Goal: Task Accomplishment & Management: Complete application form

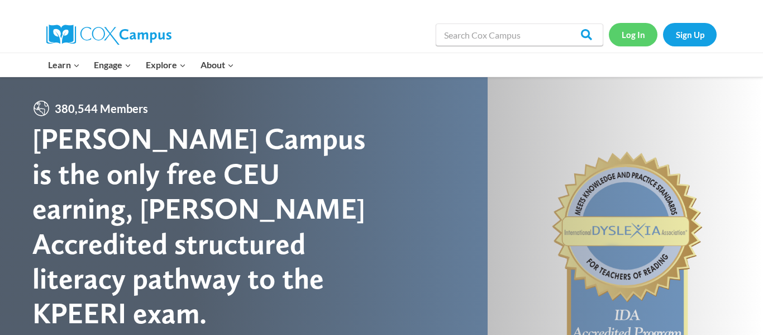
click at [623, 35] on link "Log In" at bounding box center [633, 34] width 49 height 23
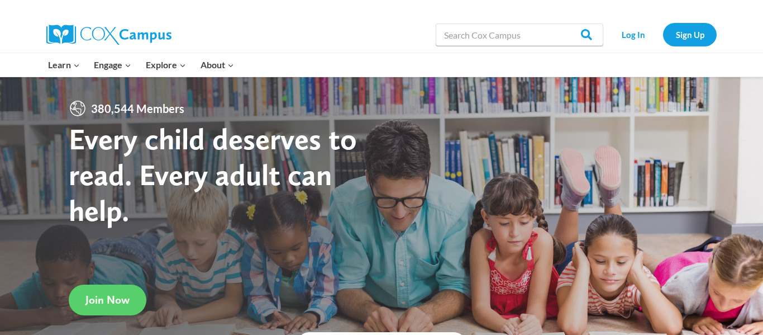
click at [631, 108] on div at bounding box center [381, 229] width 763 height 305
click at [625, 61] on div at bounding box center [602, 64] width 241 height 23
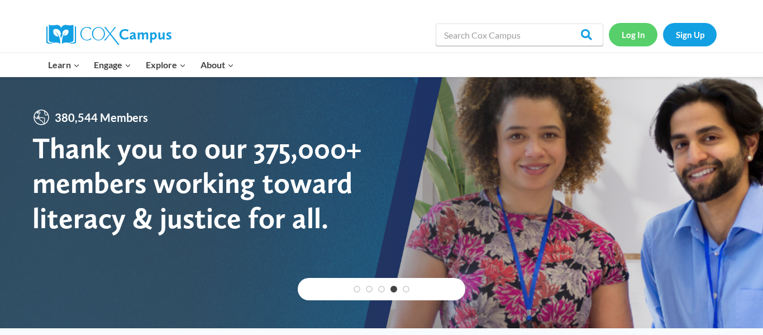
click at [641, 36] on link "Log In" at bounding box center [633, 34] width 49 height 23
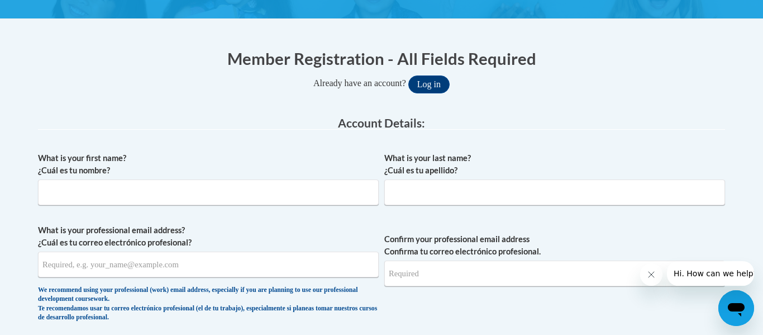
scroll to position [213, 0]
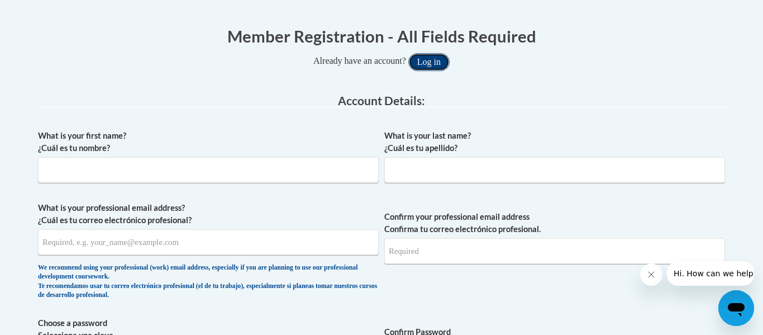
click at [432, 66] on button "Log in" at bounding box center [428, 62] width 41 height 18
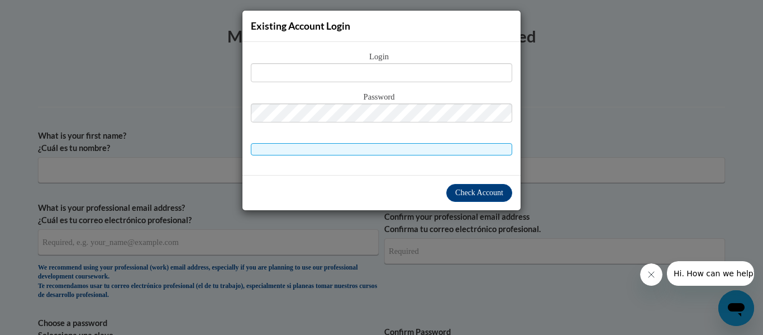
click at [184, 81] on div "Existing Account Login Login Password" at bounding box center [381, 167] width 763 height 335
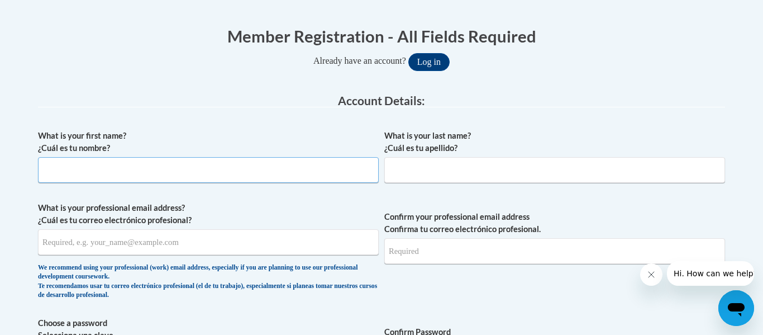
click at [111, 174] on input "What is your first name? ¿Cuál es tu nombre?" at bounding box center [208, 170] width 341 height 26
type input "Maya"
click at [431, 167] on input "What is your last name? ¿Cuál es tu apellido?" at bounding box center [554, 170] width 341 height 26
type input "Jamison"
click at [283, 247] on input "What is your professional email address? ¿Cuál es tu correo electrónico profesi…" at bounding box center [208, 242] width 341 height 26
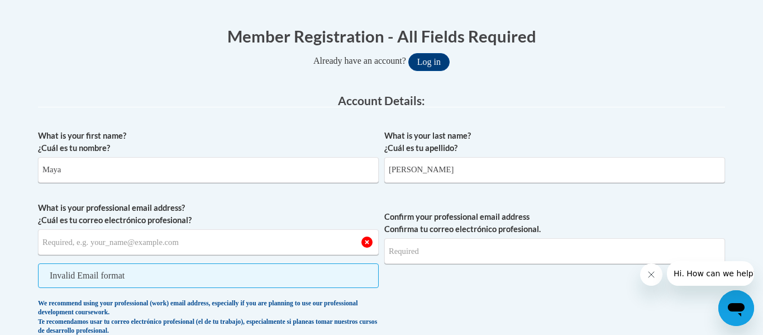
click at [246, 248] on input "What is your professional email address? ¿Cuál es tu correo electrónico profesi…" at bounding box center [208, 242] width 341 height 26
type input "j"
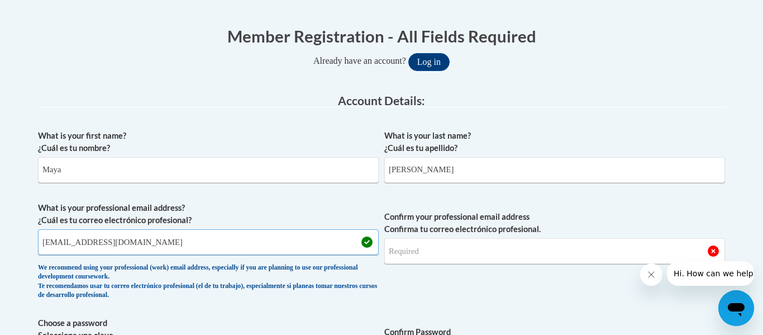
type input "[EMAIL_ADDRESS][DOMAIN_NAME]"
click at [531, 254] on input "Confirm your professional email address Confirma tu correo electrónico profesio…" at bounding box center [554, 251] width 341 height 26
type input "[EMAIL_ADDRESS][DOMAIN_NAME]"
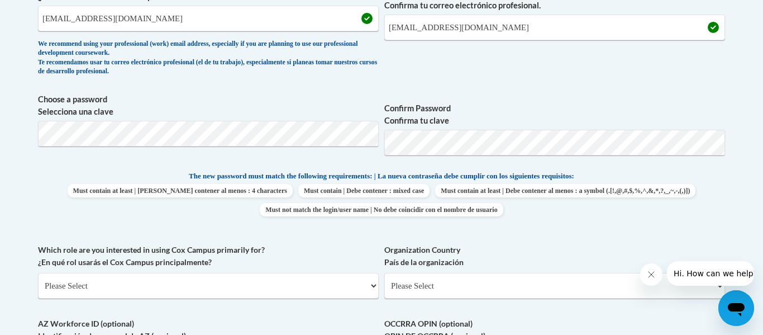
scroll to position [415, 0]
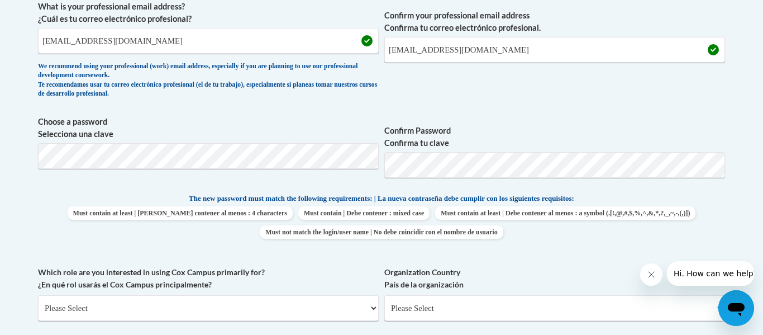
click at [548, 107] on div "What is your first name? ¿Cuál es tu nombre? Maya What is your last name? ¿Cuál…" at bounding box center [381, 178] width 687 height 510
click at [723, 214] on span "Must contain at least | Debe contener al menos : 4 characters Must contain | De…" at bounding box center [381, 222] width 687 height 32
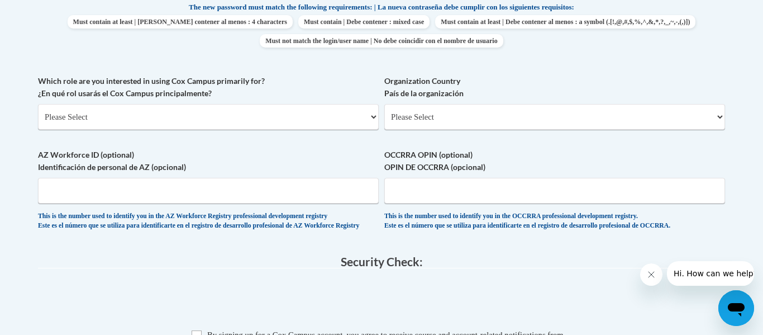
scroll to position [606, 0]
click at [265, 117] on select "Please Select College/University | Colegio/Universidad Community/Nonprofit Part…" at bounding box center [208, 116] width 341 height 26
select select "fbf2d438-af2f-41f8-98f1-81c410e29de3"
click at [38, 103] on select "Please Select College/University | Colegio/Universidad Community/Nonprofit Part…" at bounding box center [208, 116] width 341 height 26
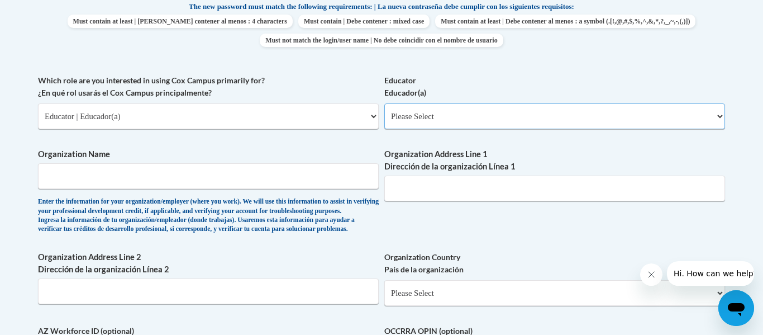
click at [448, 120] on select "Please Select Early Learning/Daycare Teacher/Family Home Care Provider | Maestr…" at bounding box center [554, 116] width 341 height 26
select select "d5fdb05a-b36c-4d60-97fa-9afceda7e903"
click at [384, 103] on select "Please Select Early Learning/Daycare Teacher/Family Home Care Provider | Maestr…" at bounding box center [554, 116] width 341 height 26
click at [584, 151] on label "Organization Address Line 1 Dirección de la organización Línea 1" at bounding box center [554, 160] width 341 height 25
click at [584, 175] on input "Organization Address Line 1 Dirección de la organización Línea 1" at bounding box center [554, 188] width 341 height 26
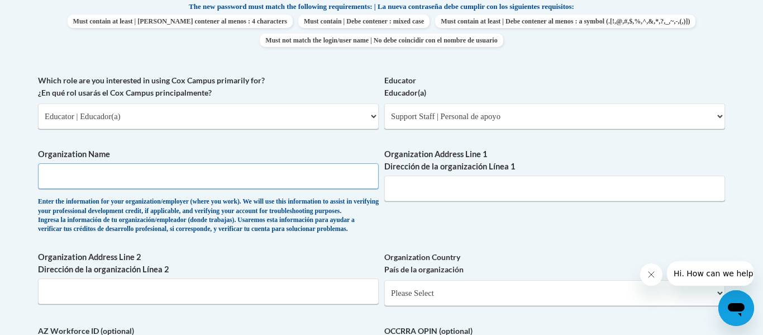
click at [327, 173] on input "Organization Name" at bounding box center [208, 176] width 341 height 26
click at [347, 143] on div "What is your first name? ¿Cuál es tu nombre? Maya What is your last name? ¿Cuál…" at bounding box center [381, 74] width 687 height 686
click at [140, 178] on input "Gahanna" at bounding box center [208, 176] width 341 height 26
type input "[PERSON_NAME]"
click at [445, 190] on input "Organization Address Line 1 Dirección de la organización Línea 1" at bounding box center [554, 188] width 341 height 26
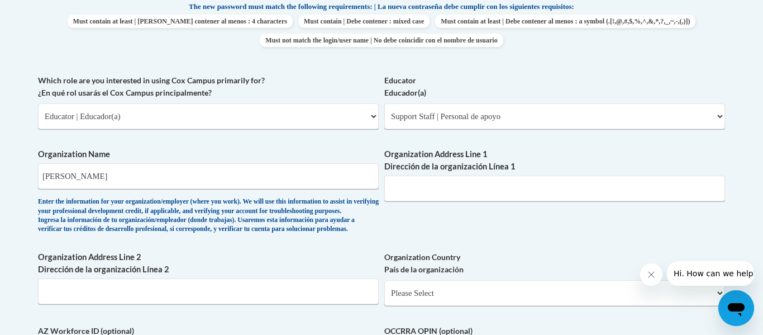
click at [510, 74] on label "Educator Educador(a)" at bounding box center [554, 86] width 341 height 25
click at [510, 103] on select "Please Select Early Learning/Daycare Teacher/Family Home Care Provider | Maestr…" at bounding box center [554, 116] width 341 height 26
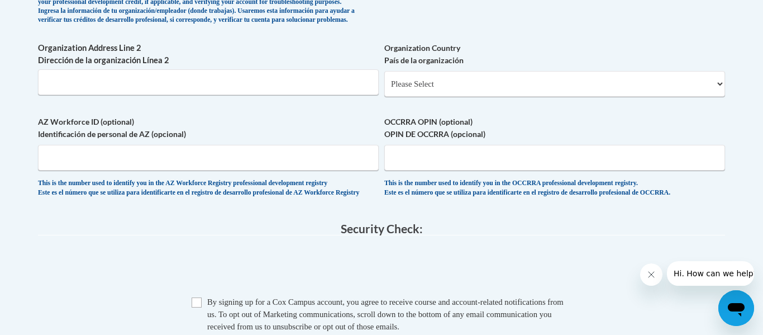
scroll to position [815, 0]
click at [154, 96] on input "Organization Address Line 2 Dirección de la organización Línea 2" at bounding box center [208, 83] width 341 height 26
click at [103, 171] on input "AZ Workforce ID (optional) Identificación de personal de AZ (opcional)" at bounding box center [208, 158] width 341 height 26
click at [408, 171] on input "OCCRRA OPIN (optional) OPIN DE OCCRRA (opcional)" at bounding box center [554, 158] width 341 height 26
type input "11157858"
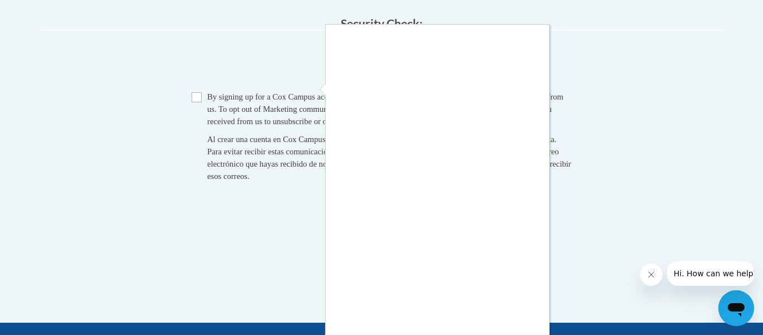
scroll to position [1077, 0]
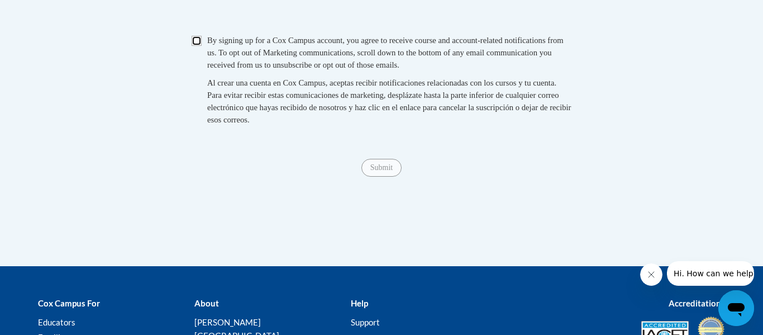
click at [199, 46] on input "Checkbox" at bounding box center [197, 41] width 10 height 10
checkbox input "true"
click at [366, 177] on input "Submit" at bounding box center [381, 168] width 40 height 18
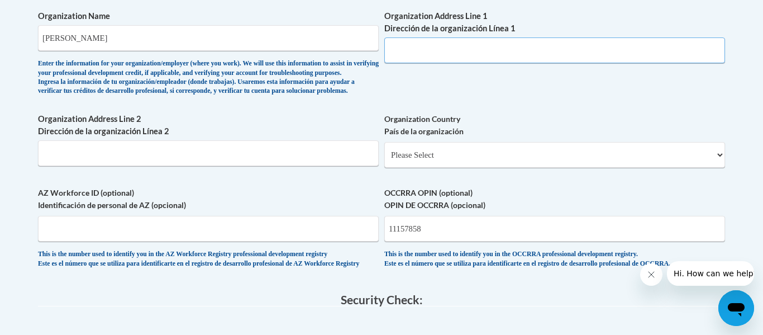
scroll to position [664, 0]
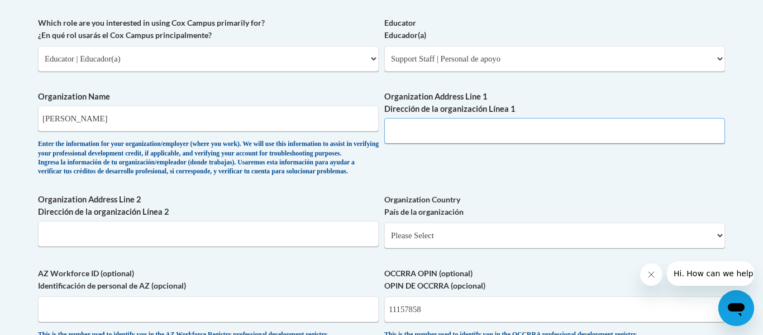
click at [449, 132] on input "Organization Address Line 1 Dirección de la organización Línea 1" at bounding box center [554, 131] width 341 height 26
click at [425, 132] on input "Organization Address Line 1 Dirección de la organización Línea 1" at bounding box center [554, 131] width 341 height 26
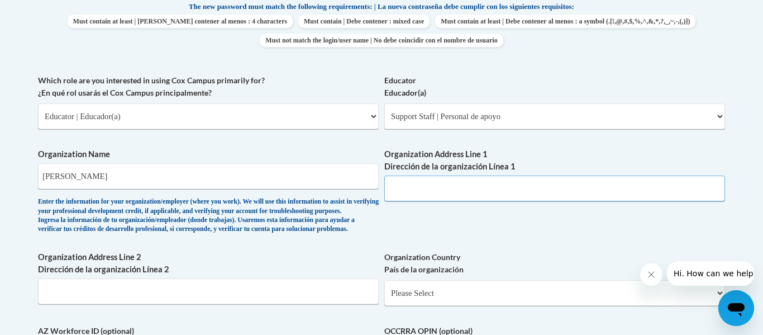
click at [561, 192] on input "Organization Address Line 1 Dirección de la organización Línea 1" at bounding box center [554, 188] width 341 height 26
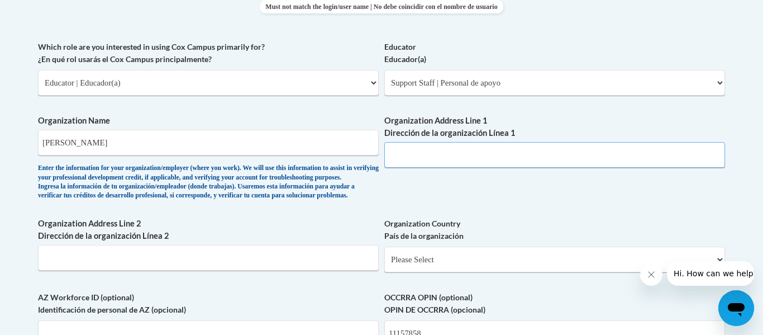
scroll to position [654, 0]
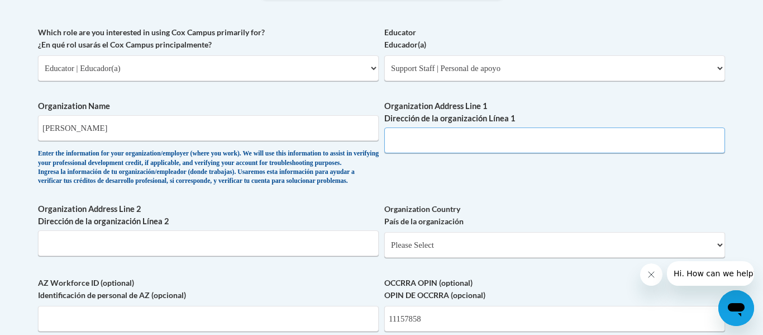
click at [497, 152] on input "Organization Address Line 1 Dirección de la organización Línea 1" at bounding box center [554, 140] width 341 height 26
click at [632, 207] on div "What is your first name? ¿Cuál es tu nombre? Maya What is your last name? ¿Cuál…" at bounding box center [381, 26] width 687 height 686
click at [552, 145] on input "520 Morrison rd" at bounding box center [554, 140] width 341 height 26
type input "520 Morrison rd Columbus oh."
click at [611, 185] on div "What is your first name? ¿Cuál es tu nombre? Maya What is your last name? ¿Cuál…" at bounding box center [381, 26] width 687 height 686
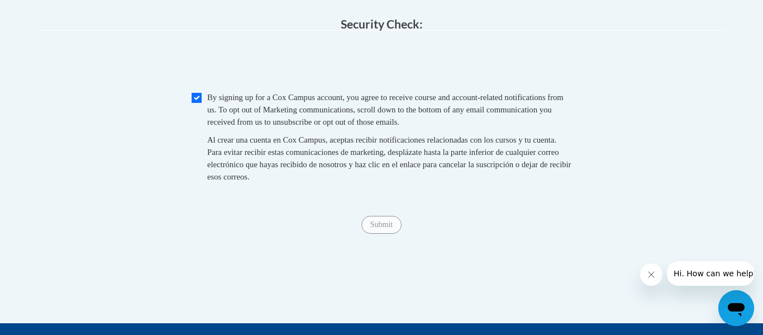
scroll to position [1021, 0]
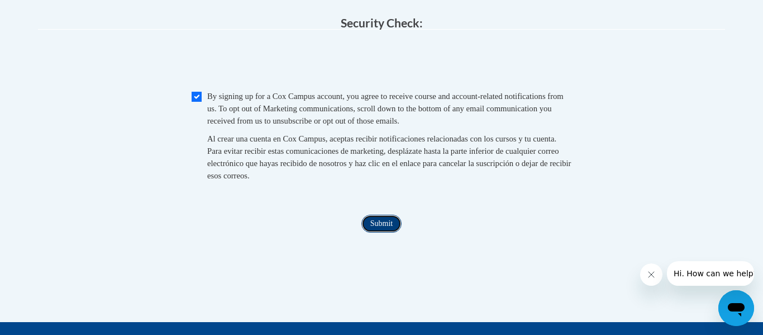
click at [392, 232] on input "Submit" at bounding box center [381, 224] width 40 height 18
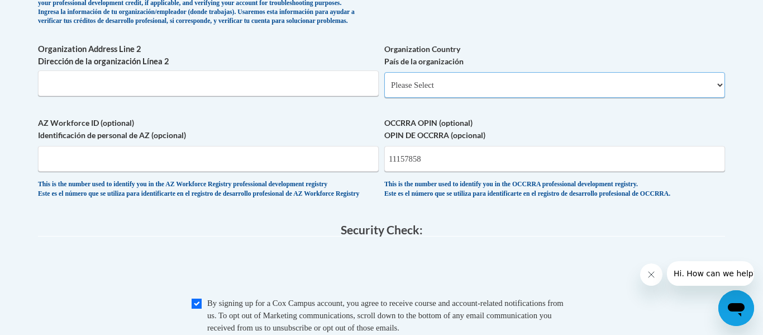
scroll to position [816, 0]
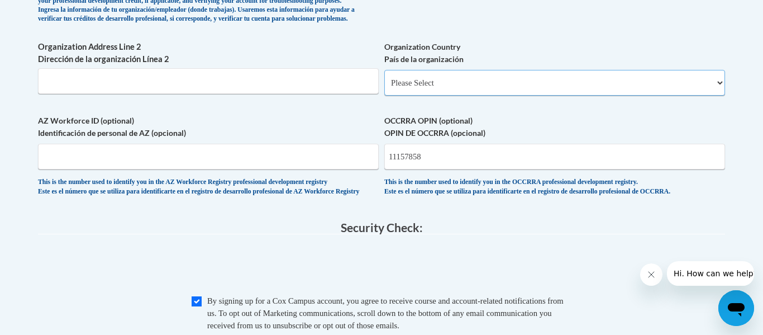
click at [702, 96] on select "Please Select United States | Estados Unidos Outside of the United States | Fue…" at bounding box center [554, 83] width 341 height 26
select select "ad49bcad-a171-4b2e-b99c-48b446064914"
click at [384, 88] on select "Please Select United States | Estados Unidos Outside of the United States | Fue…" at bounding box center [554, 83] width 341 height 26
select select
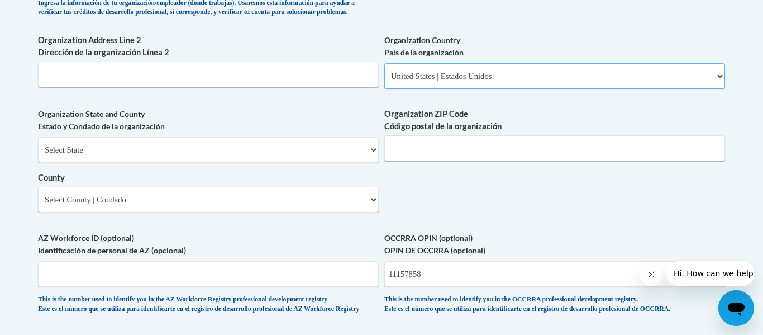
scroll to position [821, 0]
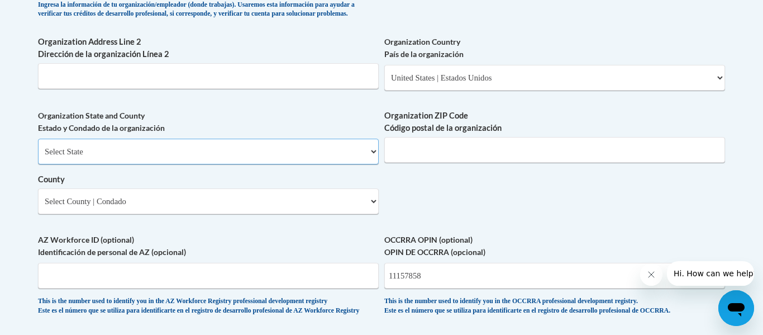
click at [344, 164] on select "Select State Alabama Alaska Arizona Arkansas California Colorado Connecticut De…" at bounding box center [208, 152] width 341 height 26
select select "Ohio"
click at [38, 157] on select "Select State Alabama Alaska Arizona Arkansas California Colorado Connecticut De…" at bounding box center [208, 152] width 341 height 26
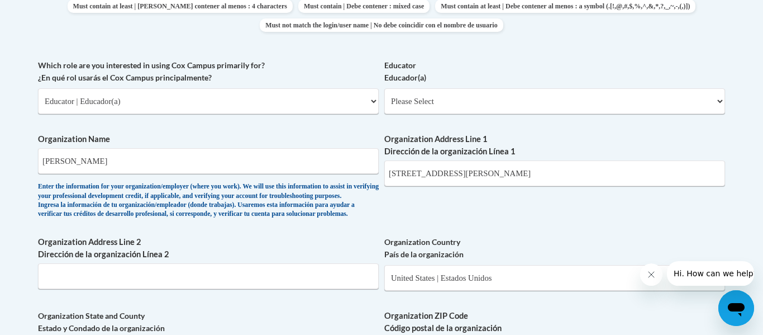
scroll to position [620, 0]
click at [450, 110] on select "Please Select Early Learning/Daycare Teacher/Family Home Care Provider | Maestr…" at bounding box center [554, 102] width 341 height 26
select select "d5fdb05a-b36c-4d60-97fa-9afceda7e903"
click at [384, 89] on select "Please Select Early Learning/Daycare Teacher/Family Home Care Provider | Maestr…" at bounding box center [554, 102] width 341 height 26
select select "null"
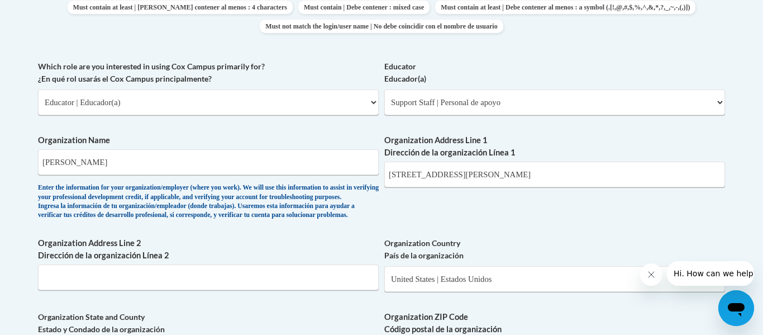
click at [424, 232] on div "What is your first name? ¿Cuál es tu nombre? Maya What is your last name? ¿Cuál…" at bounding box center [381, 122] width 687 height 810
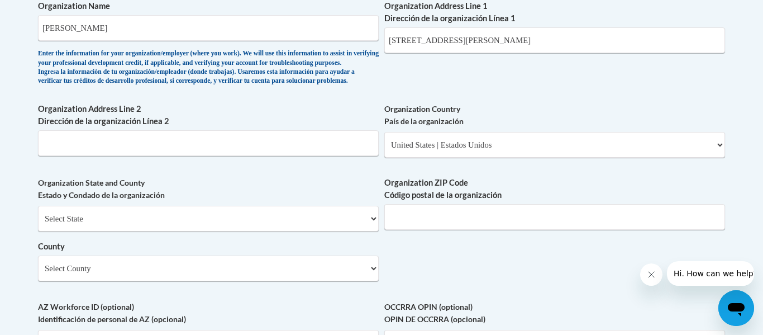
scroll to position [1071, 0]
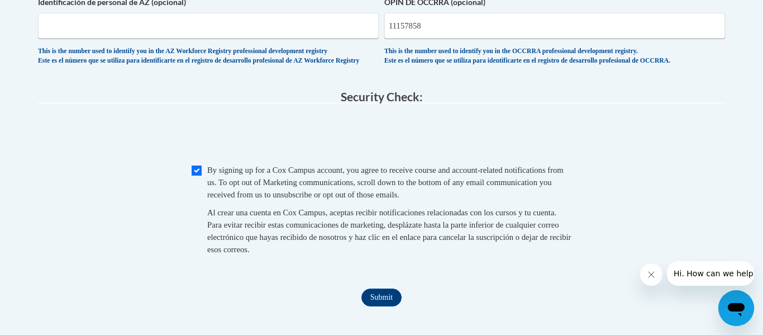
click at [373, 306] on input "Submit" at bounding box center [381, 297] width 40 height 18
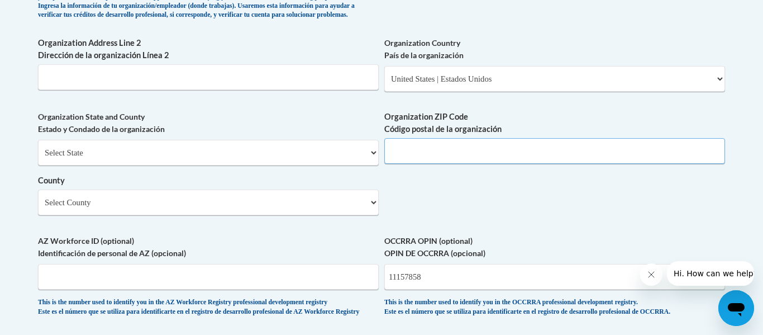
scroll to position [821, 0]
click at [436, 163] on input "Organization ZIP Code Código postal de la organización" at bounding box center [554, 150] width 341 height 26
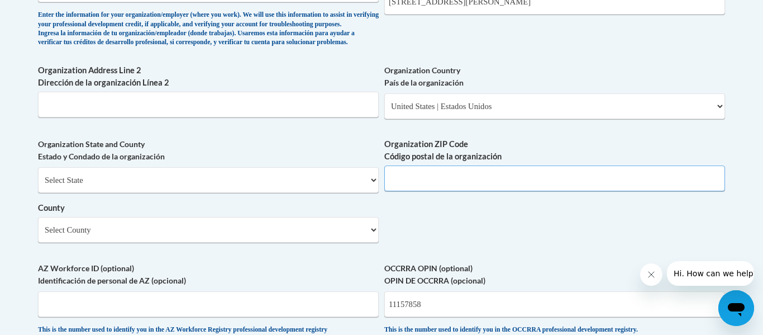
scroll to position [792, 0]
click at [433, 192] on input "Organization ZIP Code Código postal de la organización" at bounding box center [554, 179] width 341 height 26
type input "43230"
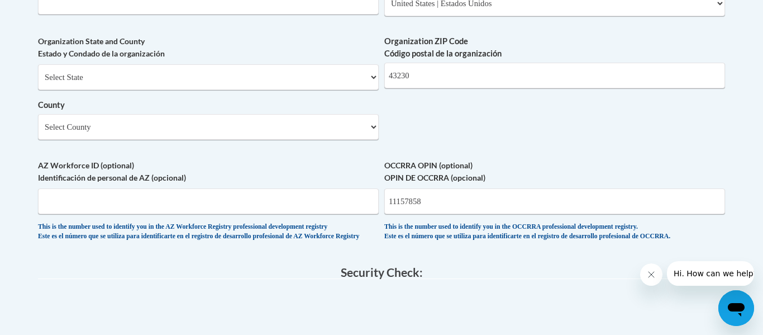
scroll to position [882, 0]
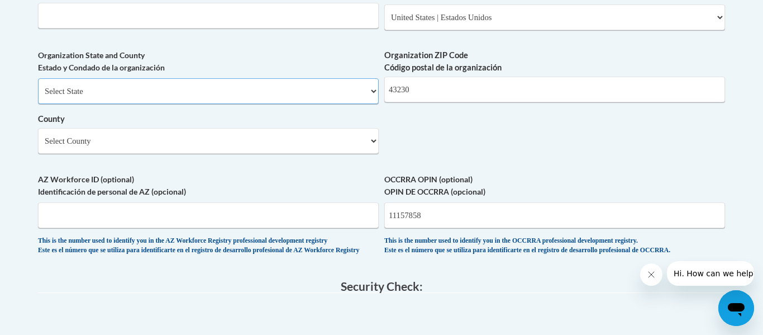
click at [347, 104] on select "Select State Alabama Alaska Arizona Arkansas California Colorado Connecticut De…" at bounding box center [208, 91] width 341 height 26
select select "Ohio"
click at [38, 97] on select "Select State Alabama Alaska Arizona Arkansas California Colorado Connecticut De…" at bounding box center [208, 91] width 341 height 26
click at [285, 154] on select "Select County Adams Allen Ashland Ashtabula Athens Auglaize Belmont Brown Butle…" at bounding box center [208, 141] width 341 height 26
select select "Franklin"
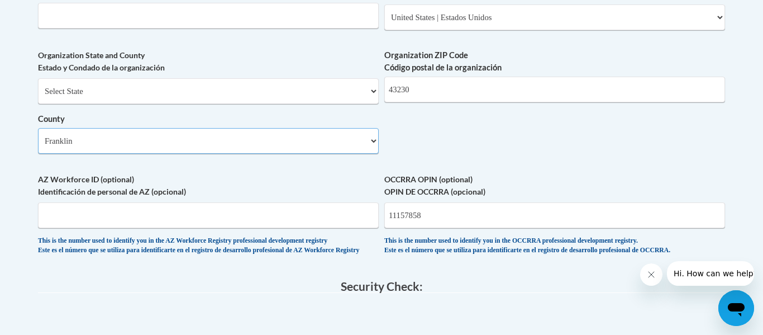
click at [38, 146] on select "Select County Adams Allen Ashland Ashtabula Athens Auglaize Belmont Brown Butle…" at bounding box center [208, 141] width 341 height 26
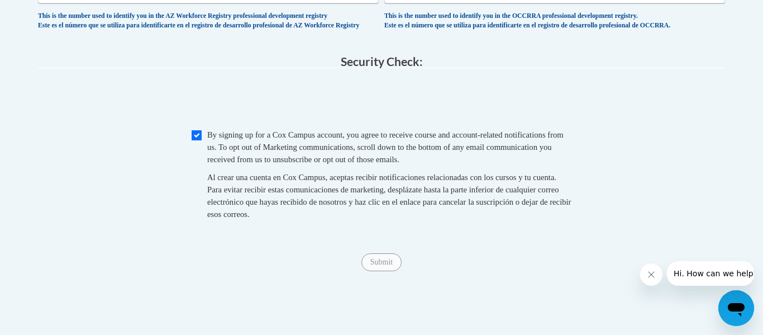
scroll to position [1100, 0]
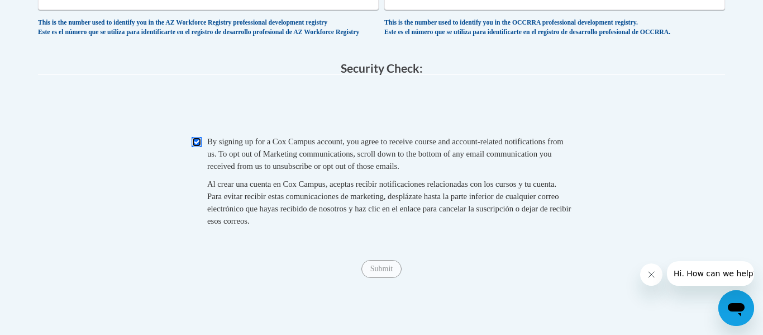
click at [196, 147] on input "Checkbox" at bounding box center [197, 142] width 10 height 10
checkbox input "true"
click at [386, 278] on input "Submit" at bounding box center [381, 269] width 40 height 18
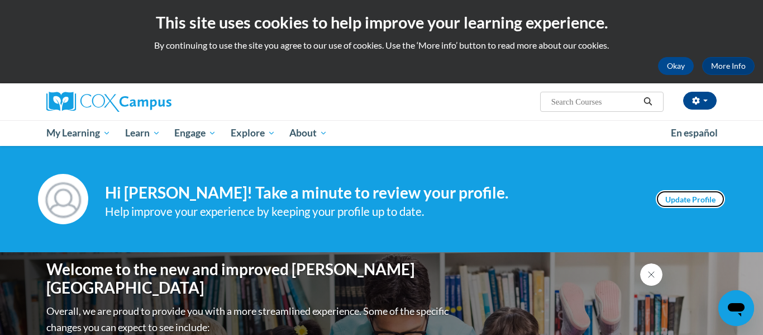
click at [672, 196] on link "Update Profile" at bounding box center [690, 199] width 69 height 18
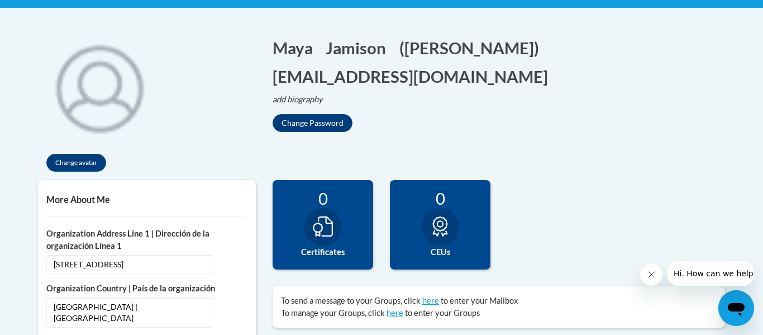
scroll to position [223, 0]
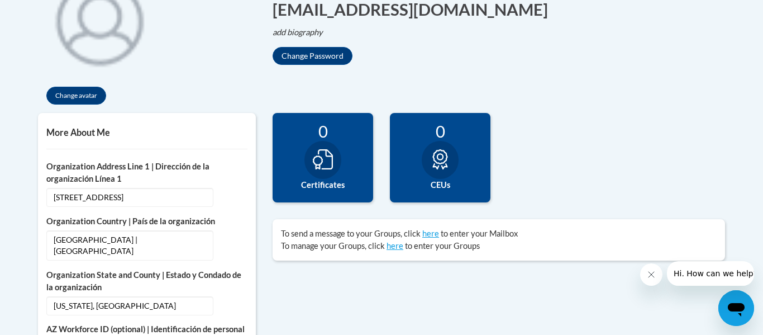
click at [556, 113] on div "0 Completions 0 Certificates 0 CEUs 0 Badges" at bounding box center [498, 166] width 469 height 106
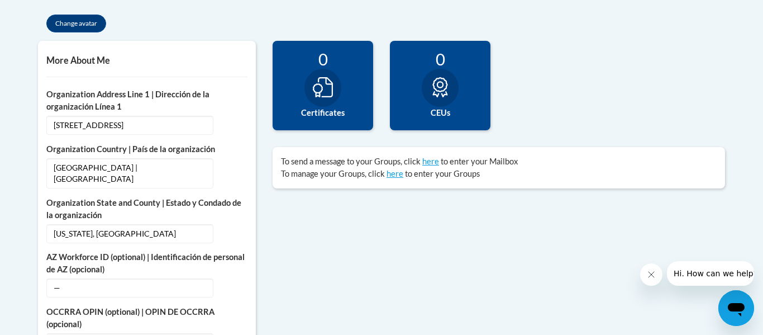
scroll to position [367, 0]
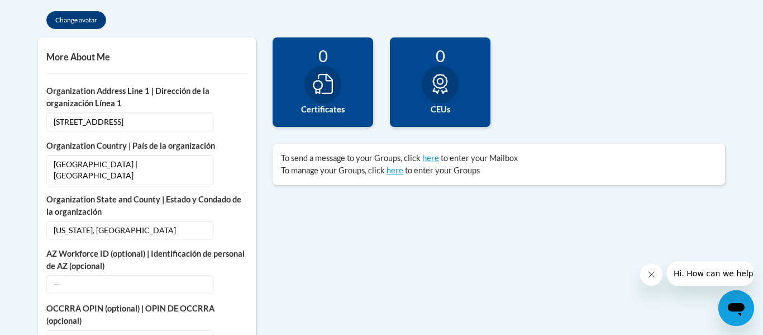
click at [332, 94] on div at bounding box center [322, 84] width 37 height 38
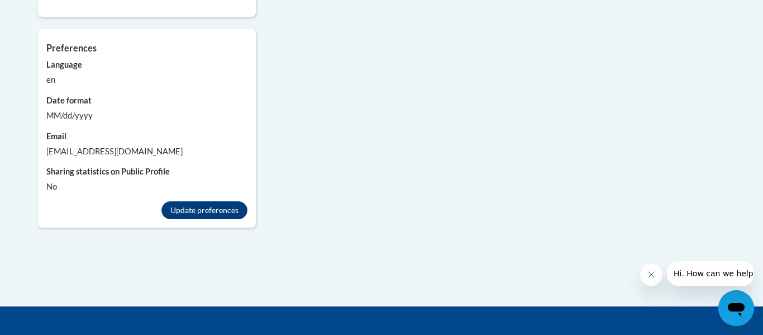
scroll to position [1248, 0]
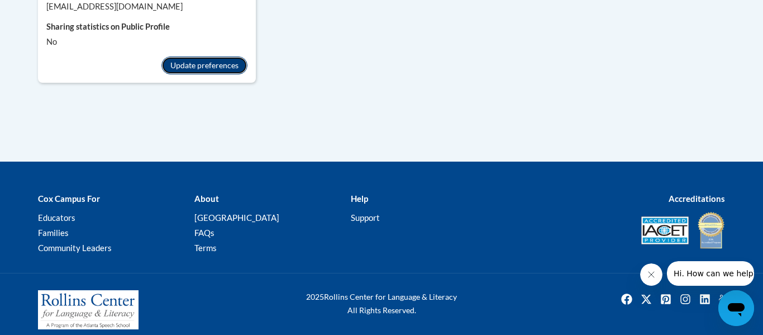
click at [234, 59] on button "Update preferences" at bounding box center [204, 65] width 86 height 18
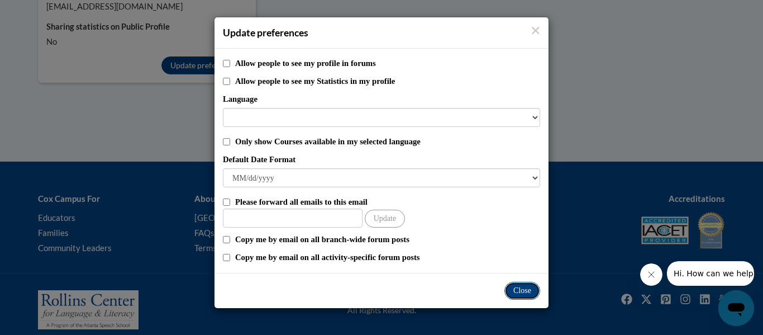
click at [527, 293] on button "Close" at bounding box center [523, 291] width 36 height 18
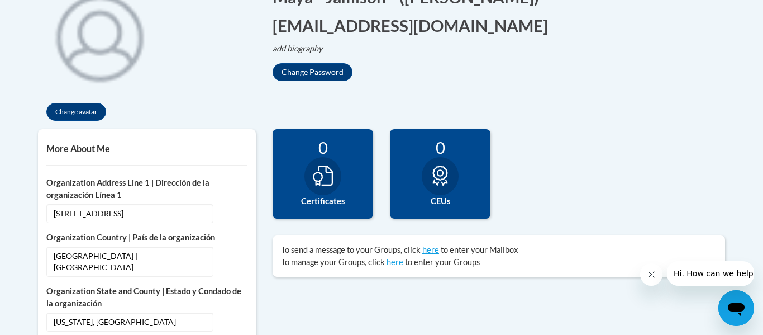
scroll to position [0, 0]
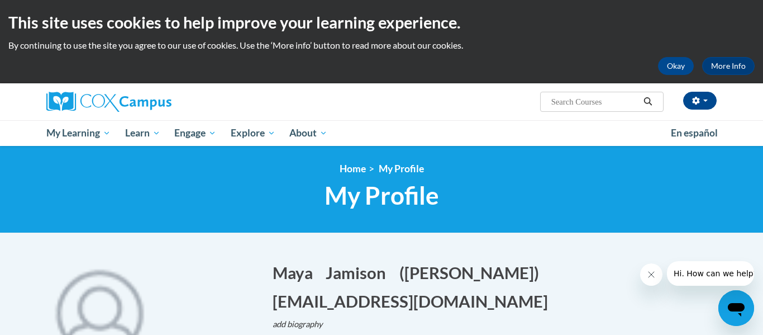
click at [379, 199] on span "My Profile" at bounding box center [382, 195] width 115 height 30
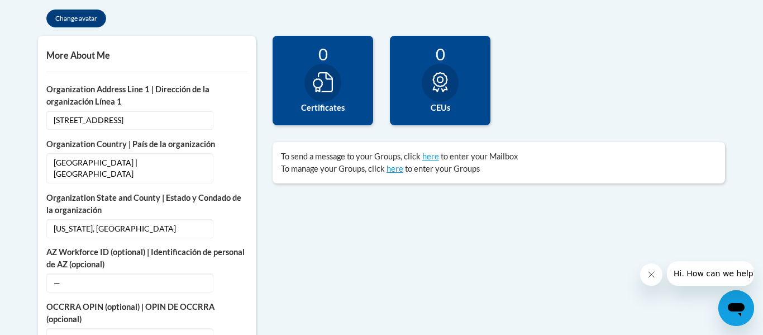
scroll to position [369, 0]
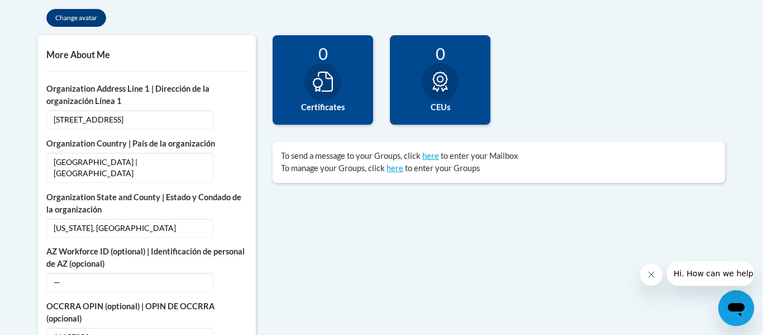
click at [320, 80] on icon at bounding box center [323, 82] width 20 height 20
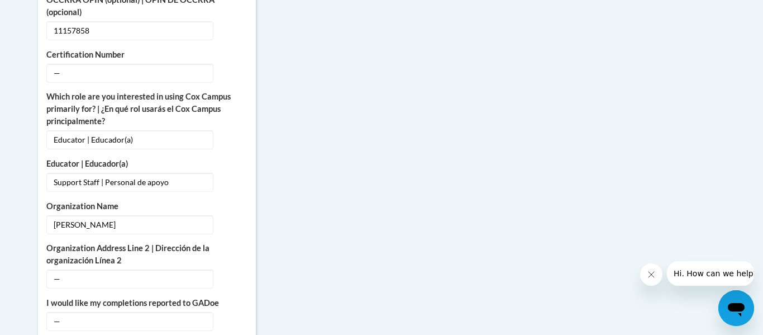
scroll to position [677, 0]
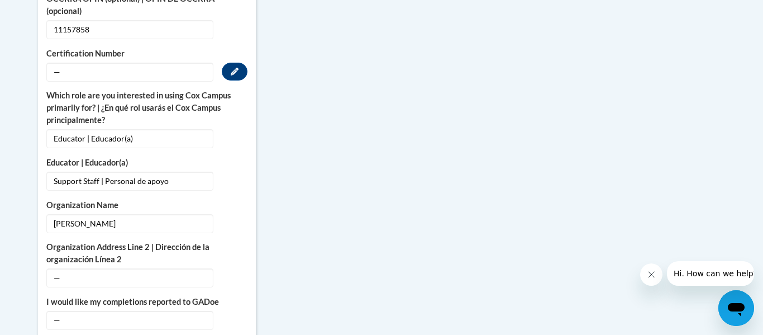
click at [177, 69] on span "—" at bounding box center [129, 72] width 167 height 19
click at [238, 67] on icon "Custom profile fields" at bounding box center [235, 71] width 8 height 8
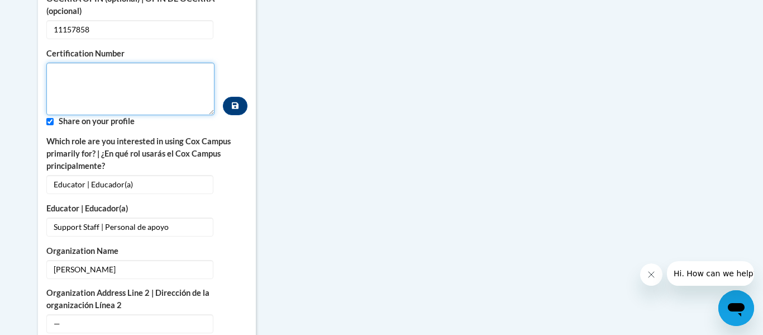
click at [82, 86] on textarea "Custom profile fields" at bounding box center [130, 89] width 168 height 53
type textarea "11157858"
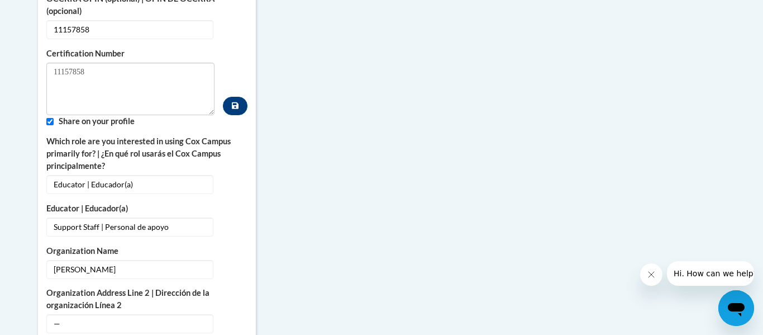
click at [301, 131] on div "More About Me Click or press to edit any of the profile fields below. Select mu…" at bounding box center [382, 219] width 704 height 983
click at [242, 97] on button "Custom profile fields" at bounding box center [235, 106] width 25 height 18
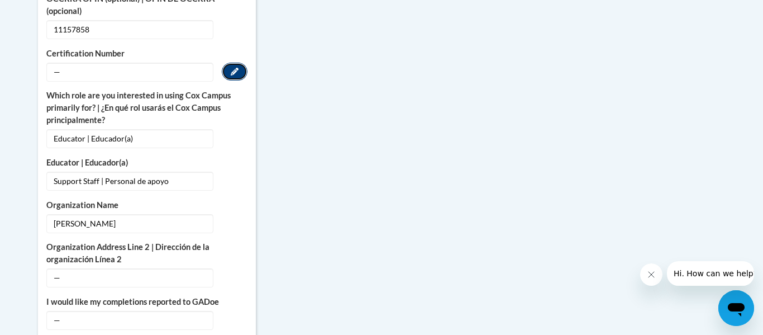
click at [235, 64] on button "Edit" at bounding box center [235, 72] width 26 height 18
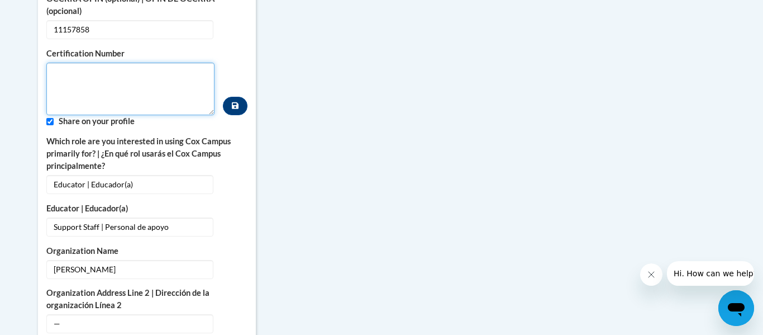
click at [213, 79] on textarea "Custom profile fields" at bounding box center [130, 89] width 168 height 53
type textarea "11157858"
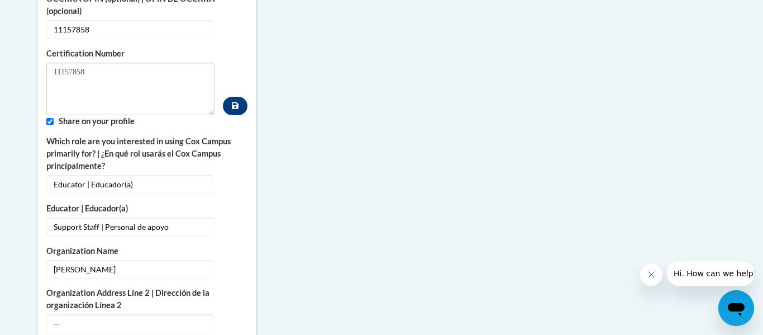
click at [249, 162] on div "More About Me Click or press to edit any of the profile fields below. Select mu…" at bounding box center [147, 108] width 218 height 761
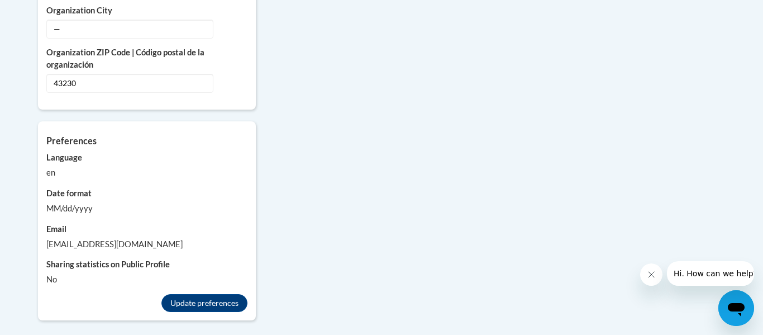
scroll to position [1056, 0]
click at [202, 295] on button "Update preferences" at bounding box center [204, 302] width 86 height 18
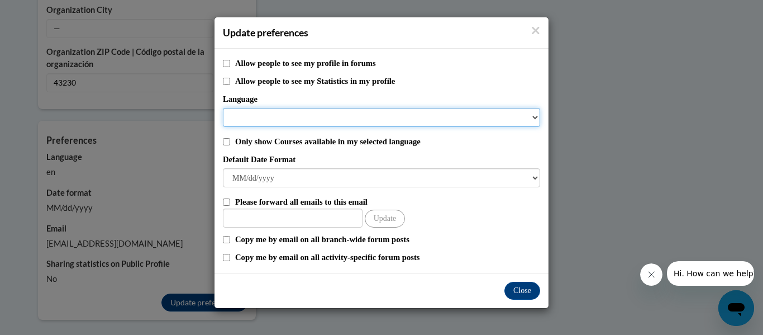
click at [238, 116] on select "Language" at bounding box center [381, 117] width 317 height 19
click at [303, 122] on select "Language" at bounding box center [381, 117] width 317 height 19
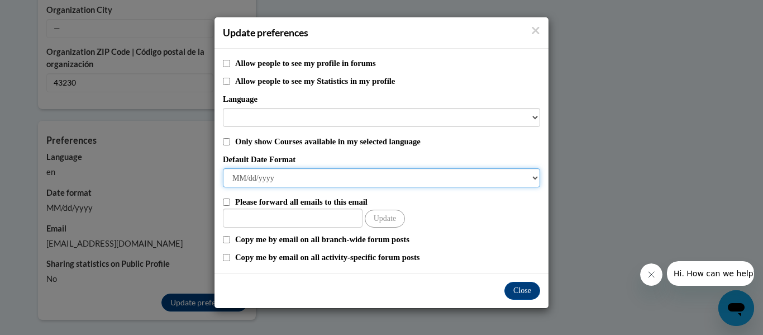
click at [260, 179] on select "M/d/yyyy M/d/yy MM/dd/yy MM/dd/yyyy yy/MM/dd yyyy-MM-dd dd-MMM-yyyy dd/MM/yyyy …" at bounding box center [381, 177] width 317 height 19
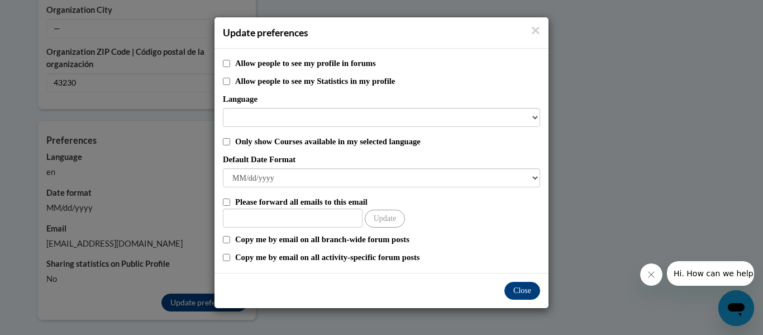
click at [363, 144] on label "Only show Courses available in my selected language" at bounding box center [387, 141] width 305 height 12
click at [230, 144] on input "Only show Courses available in my selected language" at bounding box center [226, 141] width 7 height 7
checkbox input "true"
click at [315, 64] on label "Allow people to see my profile in forums" at bounding box center [387, 63] width 305 height 12
click at [230, 64] on input "Allow people to see my profile in forums" at bounding box center [226, 63] width 7 height 7
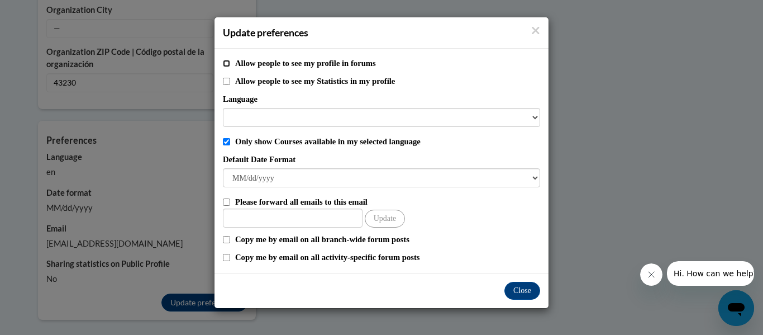
checkbox input "true"
click at [515, 295] on button "Close" at bounding box center [523, 291] width 36 height 18
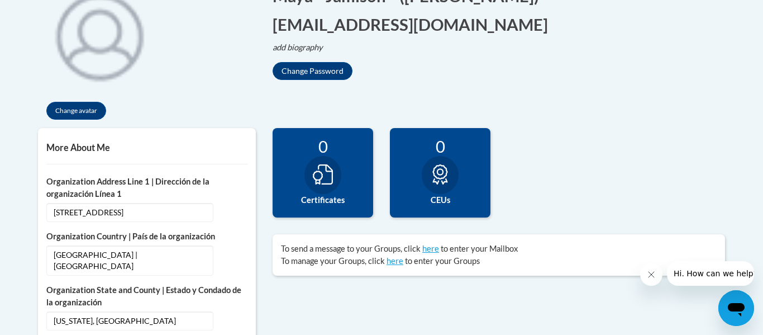
scroll to position [274, 0]
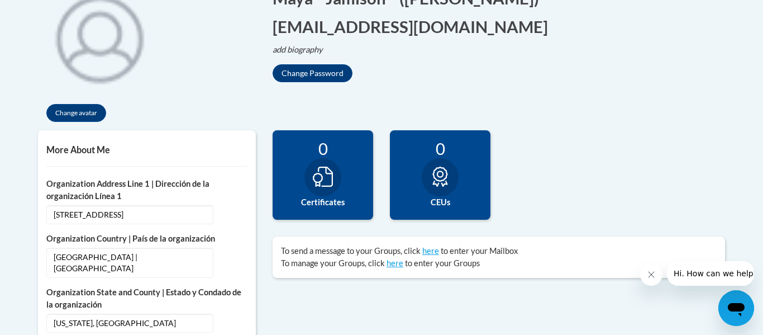
click at [637, 182] on div "0 Completions 0 Certificates 0 CEUs 0 Badges" at bounding box center [498, 183] width 469 height 106
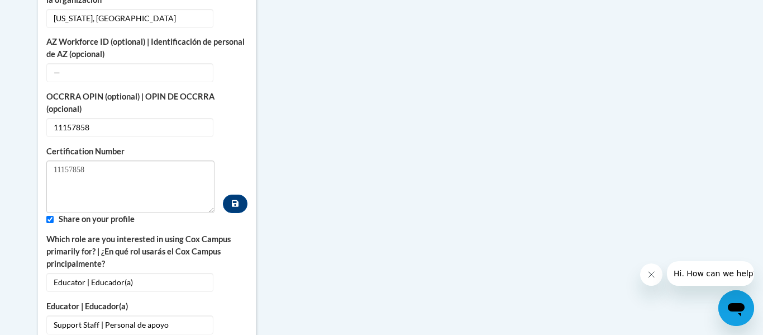
scroll to position [610, 0]
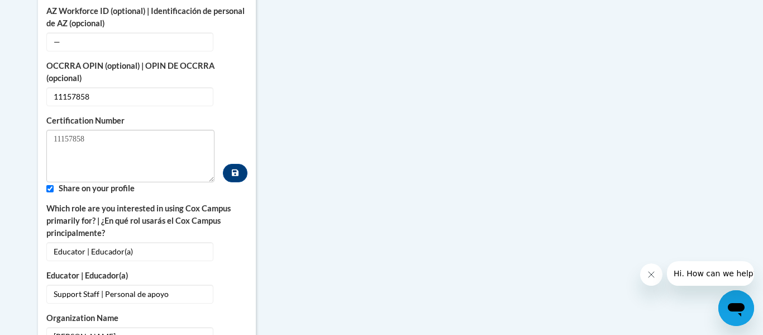
click at [159, 186] on div "College/University | Colegio/Universidad — Edit Organization Address Line 1 | D…" at bounding box center [146, 190] width 201 height 697
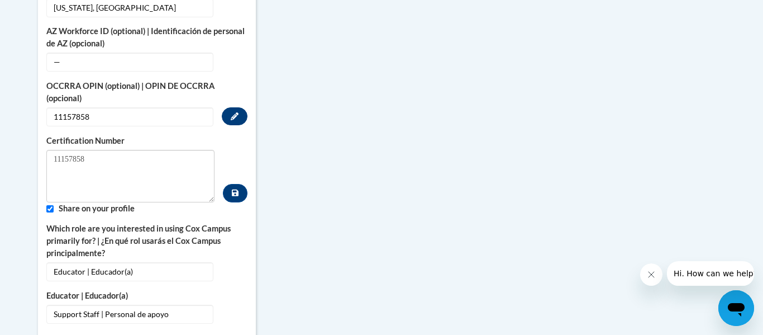
scroll to position [587, 0]
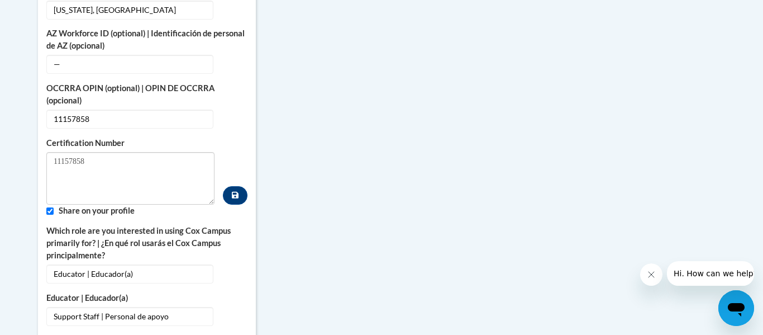
click at [333, 122] on div "More About Me Click or press to edit any of the profile fields below. Select mu…" at bounding box center [382, 308] width 704 height 983
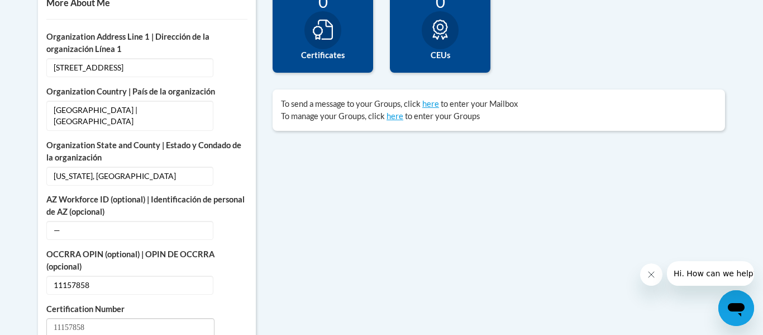
scroll to position [422, 0]
click at [390, 119] on link "here" at bounding box center [395, 115] width 17 height 9
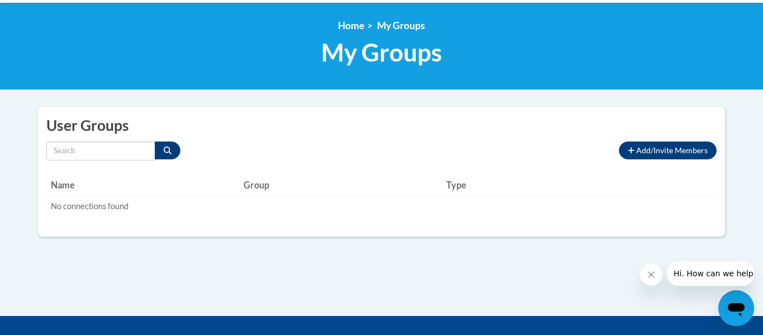
scroll to position [143, 0]
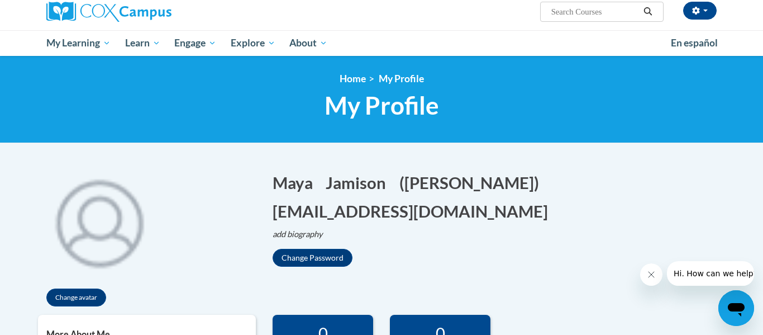
scroll to position [77, 0]
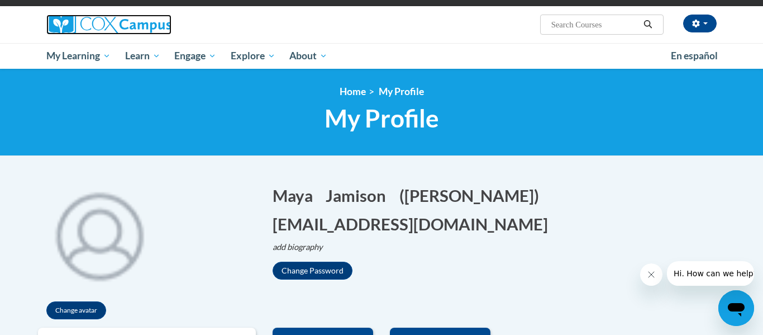
click at [73, 26] on img at bounding box center [108, 25] width 125 height 20
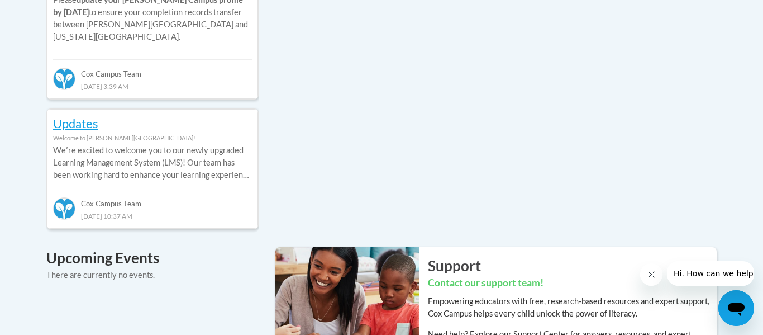
scroll to position [626, 0]
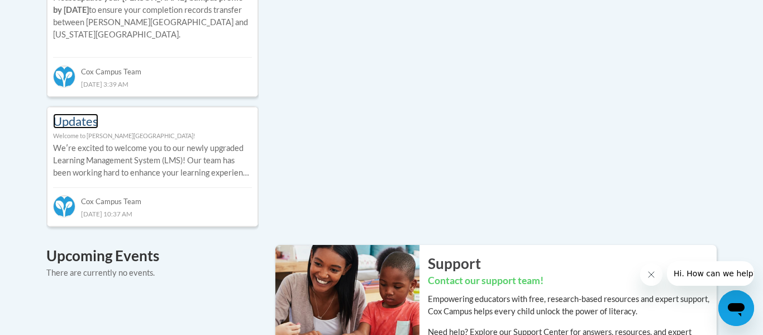
click at [74, 113] on link "Updates" at bounding box center [75, 120] width 45 height 15
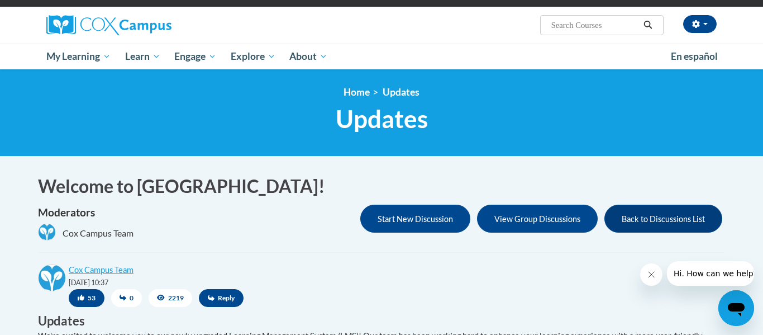
scroll to position [67, 0]
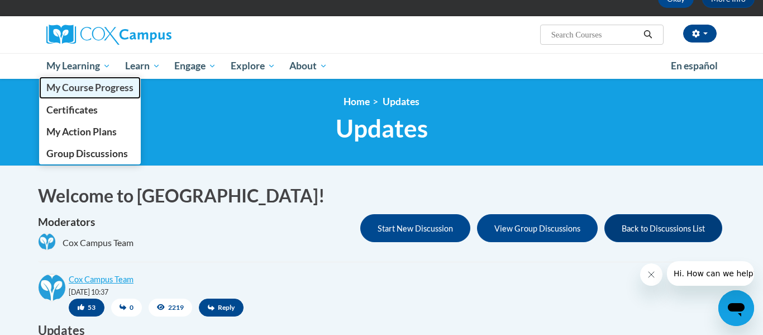
click at [100, 93] on span "My Course Progress" at bounding box center [89, 88] width 87 height 12
